Goal: Check status

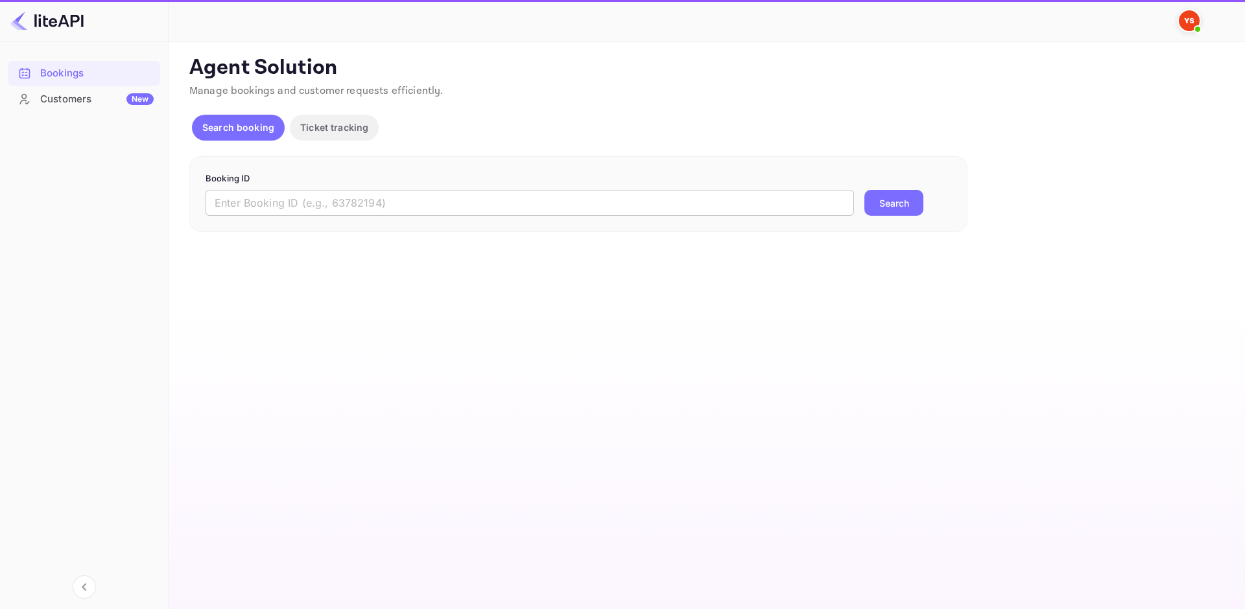
click at [303, 204] on input "text" at bounding box center [530, 203] width 648 height 26
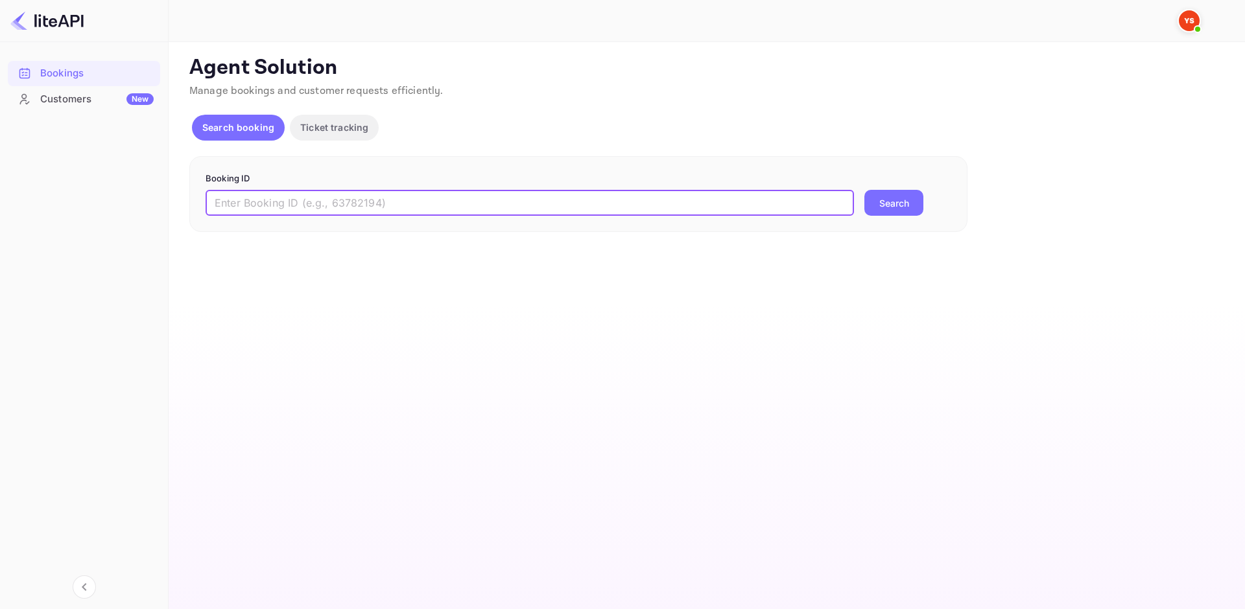
paste input "8944161"
type input "8944161"
click at [904, 201] on button "Search" at bounding box center [893, 203] width 59 height 26
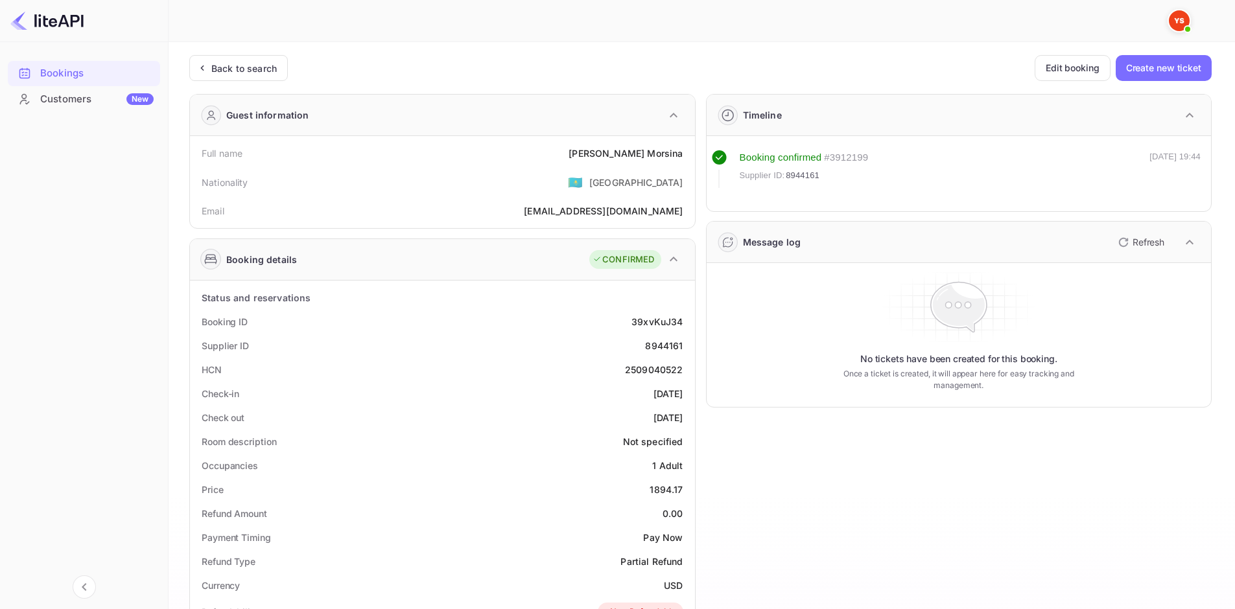
click at [324, 165] on div "Nationality 🇰🇿 [DEMOGRAPHIC_DATA]" at bounding box center [442, 182] width 495 height 34
drag, startPoint x: 202, startPoint y: 151, endPoint x: 679, endPoint y: 154, distance: 477.8
click at [679, 154] on div "Full name [PERSON_NAME]" at bounding box center [442, 153] width 495 height 24
click at [685, 155] on div "Full name [PERSON_NAME]" at bounding box center [442, 153] width 495 height 24
drag, startPoint x: 683, startPoint y: 155, endPoint x: 185, endPoint y: 147, distance: 498.0
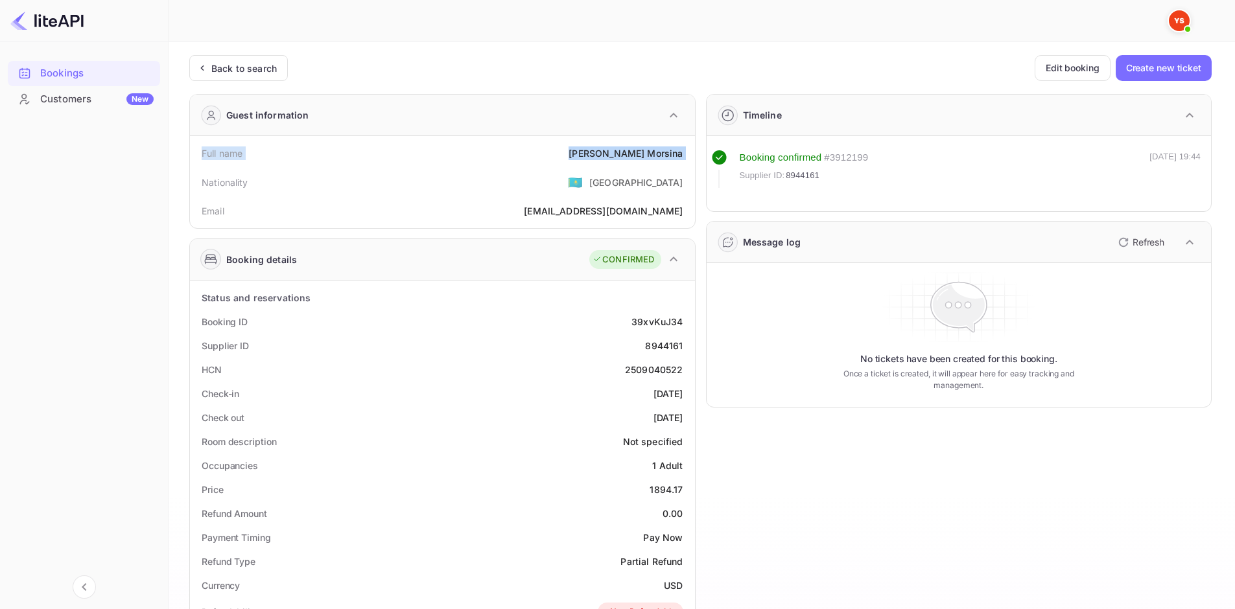
click at [185, 147] on div "Ticket Affiliate URL [URL][DOMAIN_NAME] Business partner name Nuitee Travel Cus…" at bounding box center [701, 530] width 1035 height 950
copy div "Full name [PERSON_NAME]"
click at [357, 269] on div "Booking details CONFIRMED" at bounding box center [442, 259] width 505 height 41
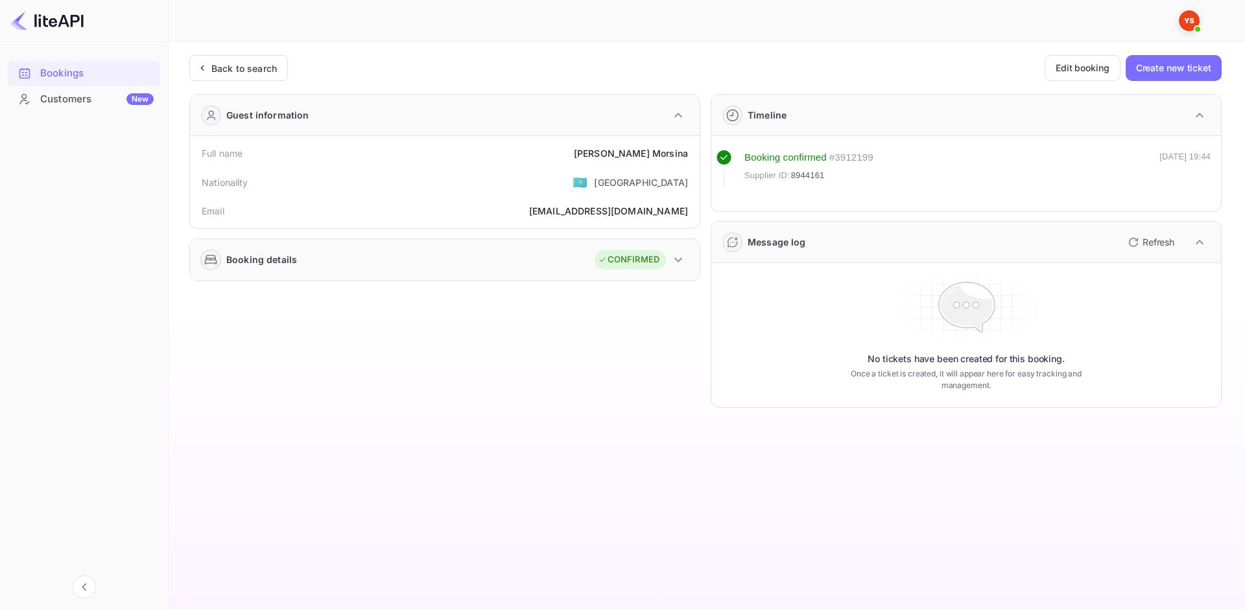
click at [304, 265] on div "Booking details CONFIRMED" at bounding box center [445, 259] width 510 height 41
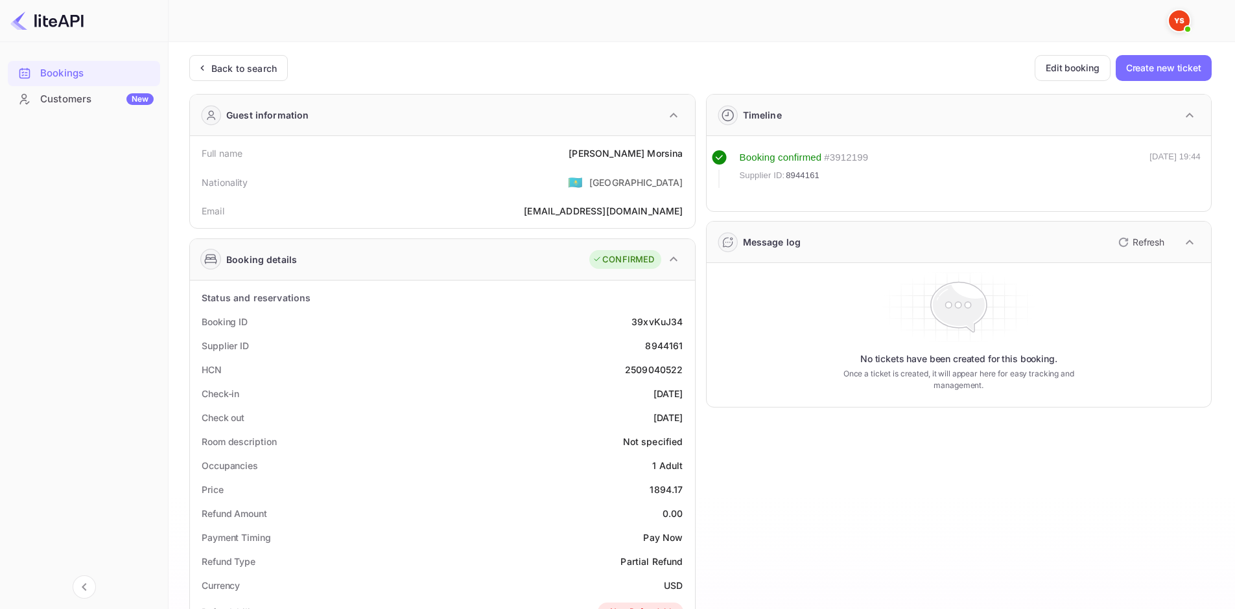
scroll to position [65, 0]
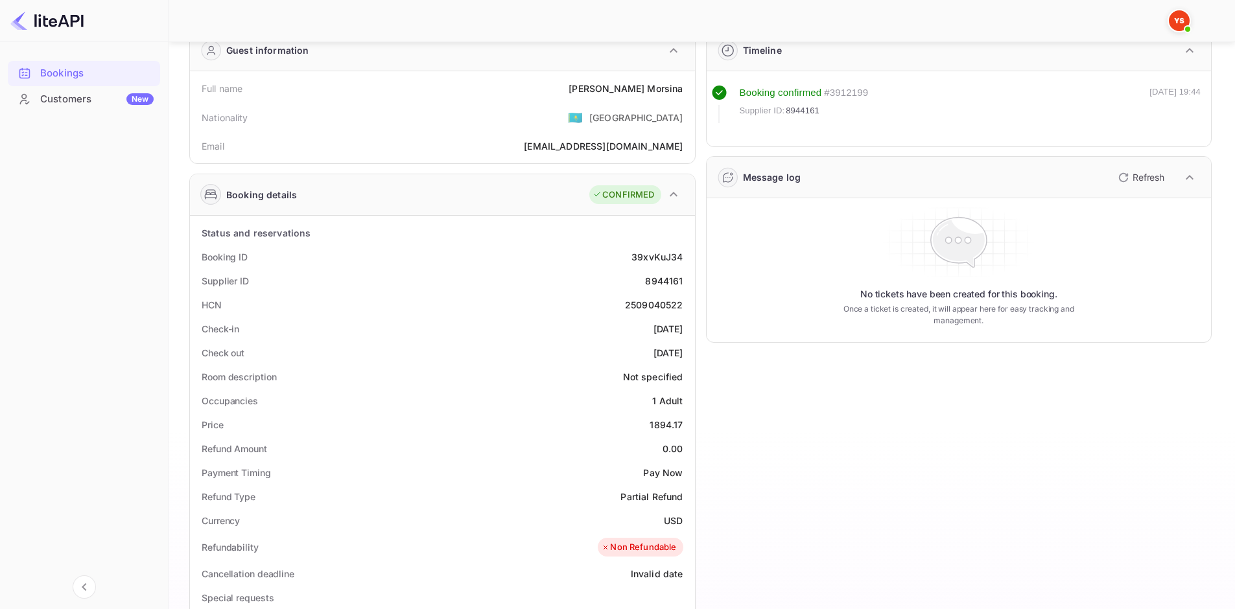
drag, startPoint x: 205, startPoint y: 257, endPoint x: 685, endPoint y: 354, distance: 489.4
click at [685, 354] on div "Status and reservations Booking ID 39xvKuJ34 Supplier ID 8944161 HCN 2509040522…" at bounding box center [442, 573] width 505 height 714
copy div "Booking ID 39xvKuJ34 Supplier ID 8944161 HCN 2509040522 Check-in [DATE] Check o…"
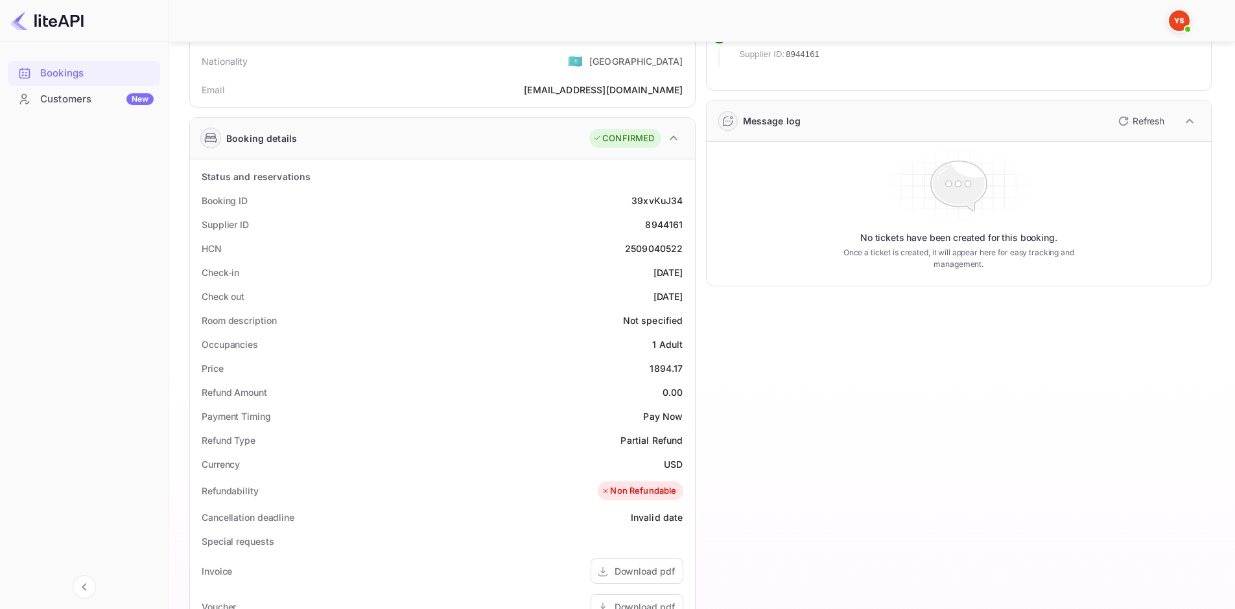
scroll to position [324, 0]
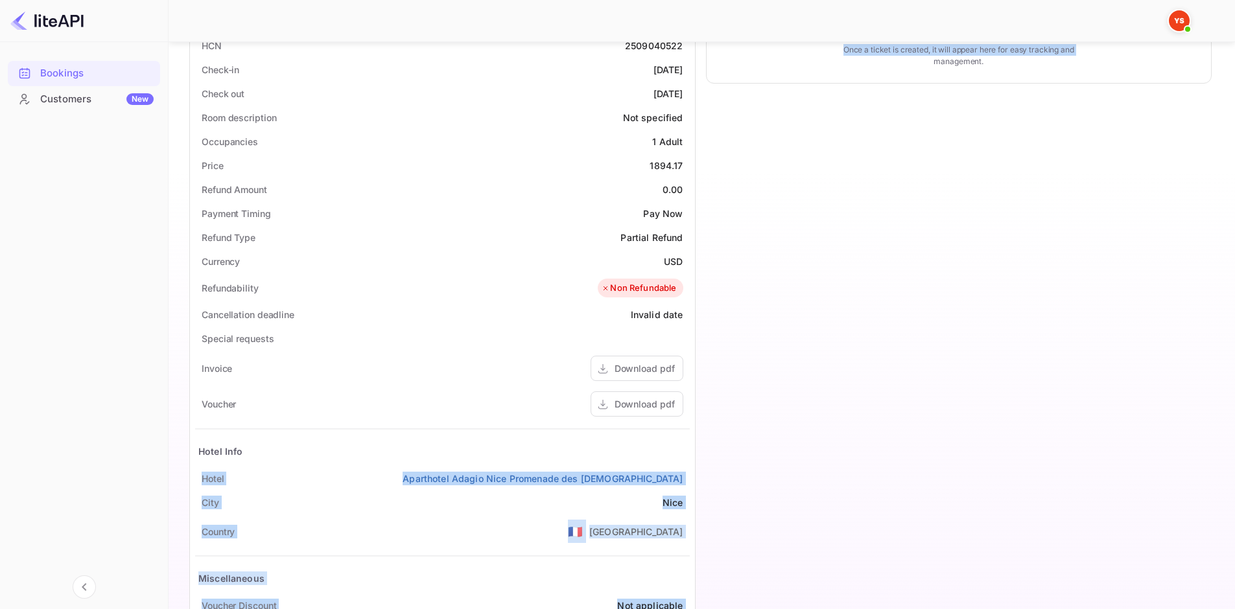
drag, startPoint x: 200, startPoint y: 475, endPoint x: 731, endPoint y: 473, distance: 531.0
click at [731, 473] on div "Guest information Full name [PERSON_NAME] Nationality 🇰🇿 [DEMOGRAPHIC_DATA] Ema…" at bounding box center [695, 219] width 1033 height 921
click at [690, 473] on div "Status and reservations Booking ID 39xvKuJ34 Supplier ID 8944161 HCN 2509040522…" at bounding box center [442, 314] width 505 height 714
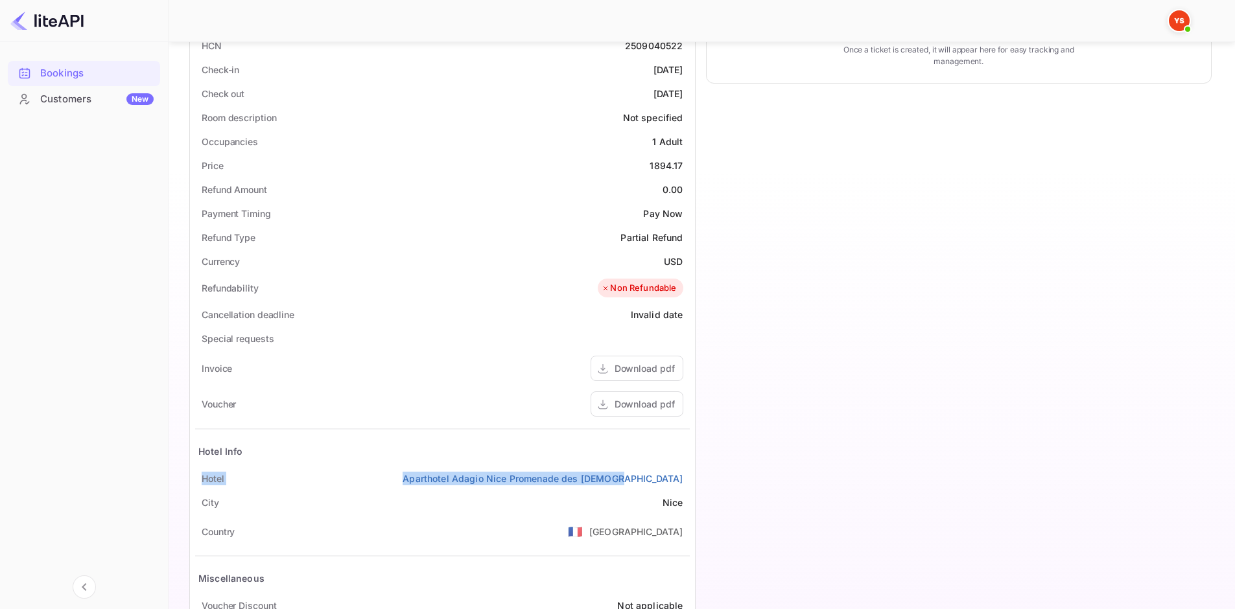
drag, startPoint x: 686, startPoint y: 478, endPoint x: 191, endPoint y: 473, distance: 494.7
click at [191, 473] on div "Status and reservations Booking ID 39xvKuJ34 Supplier ID 8944161 HCN 2509040522…" at bounding box center [442, 314] width 505 height 714
copy div "[GEOGRAPHIC_DATA] [GEOGRAPHIC_DATA]"
click at [646, 401] on div "Download pdf" at bounding box center [645, 404] width 60 height 14
click at [650, 405] on div "Download pdf" at bounding box center [645, 404] width 60 height 14
